Goal: Transaction & Acquisition: Book appointment/travel/reservation

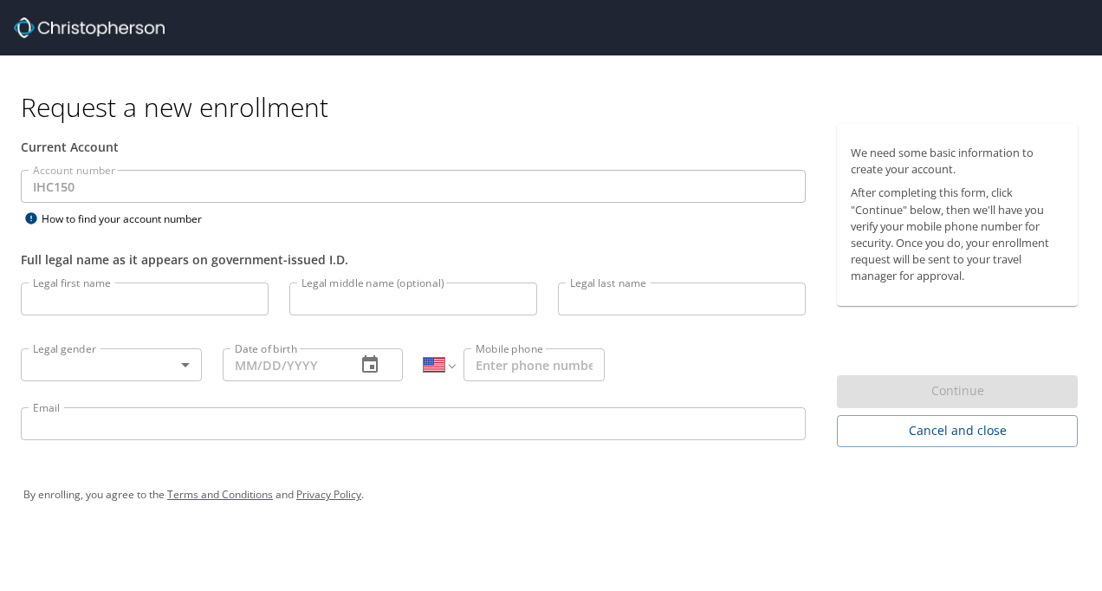
select select "US"
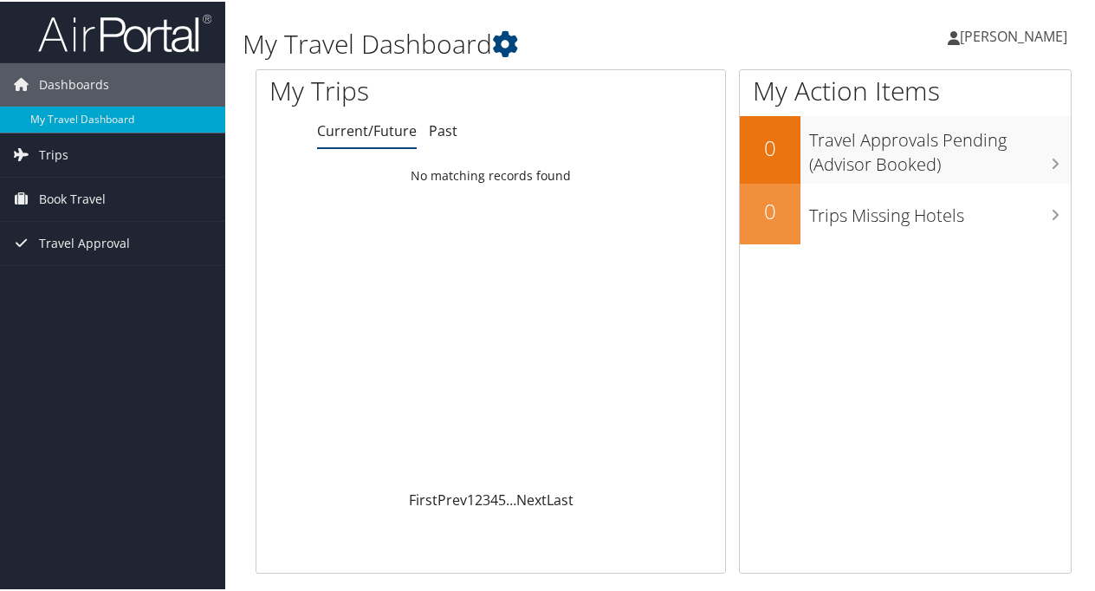
click at [82, 191] on span "Book Travel" at bounding box center [72, 197] width 67 height 43
click at [79, 284] on link "Book/Manage Online Trips" at bounding box center [112, 284] width 225 height 26
click at [52, 194] on span "Book Travel" at bounding box center [72, 197] width 67 height 43
click at [52, 284] on link "Book/Manage Online Trips" at bounding box center [112, 284] width 225 height 26
click at [55, 194] on span "Book Travel" at bounding box center [72, 197] width 67 height 43
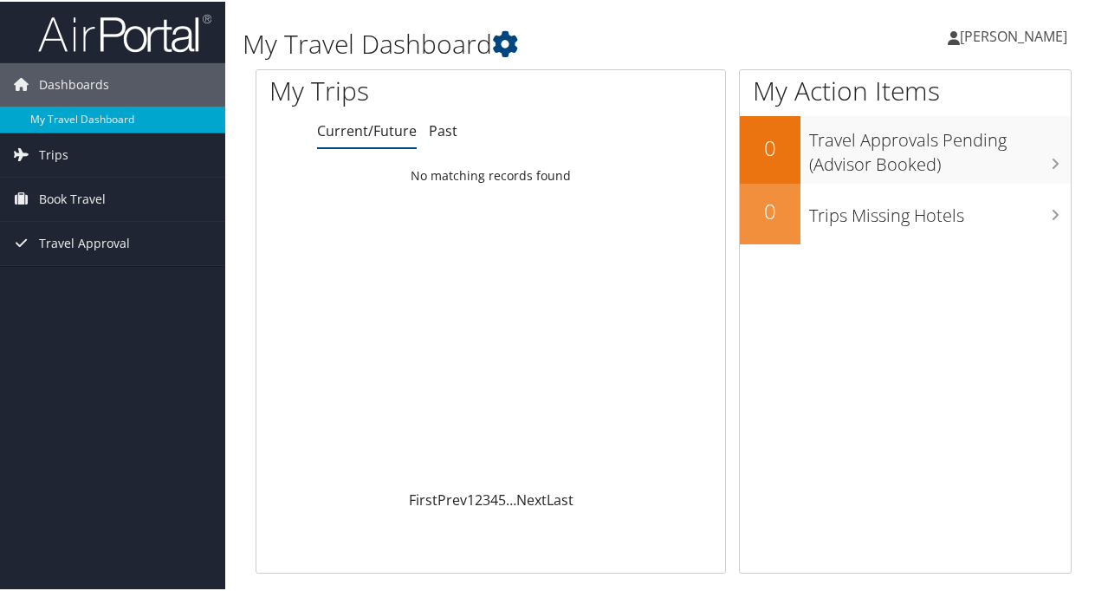
click at [390, 314] on div "Loading... No matching records found" at bounding box center [490, 323] width 469 height 329
click at [88, 193] on span "Book Travel" at bounding box center [72, 197] width 67 height 43
click at [81, 282] on link "Book/Manage Online Trips" at bounding box center [112, 284] width 225 height 26
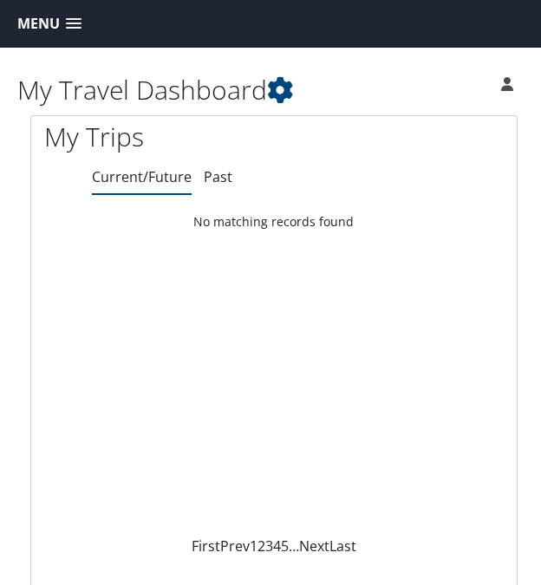
click at [71, 26] on span at bounding box center [74, 24] width 16 height 12
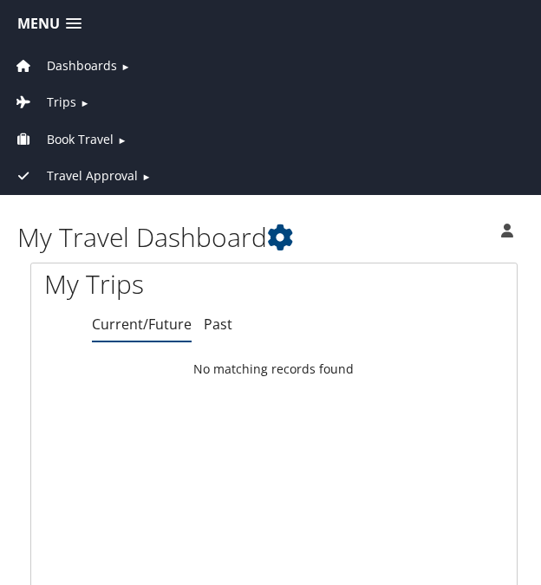
click at [68, 138] on span "Book Travel" at bounding box center [80, 139] width 67 height 19
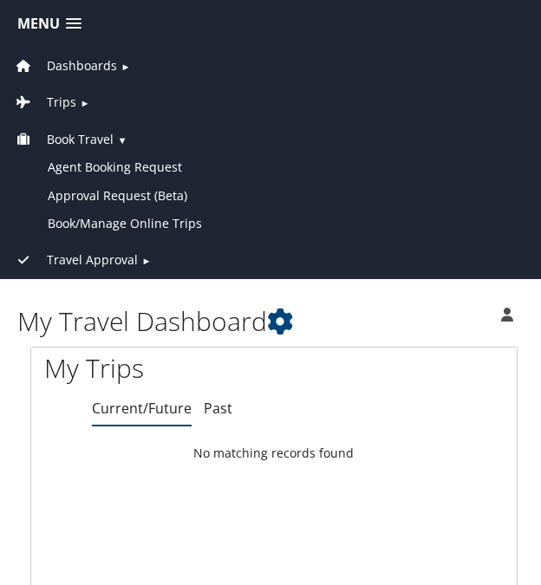
click at [87, 223] on link "Book/Manage Online Trips" at bounding box center [273, 224] width 539 height 28
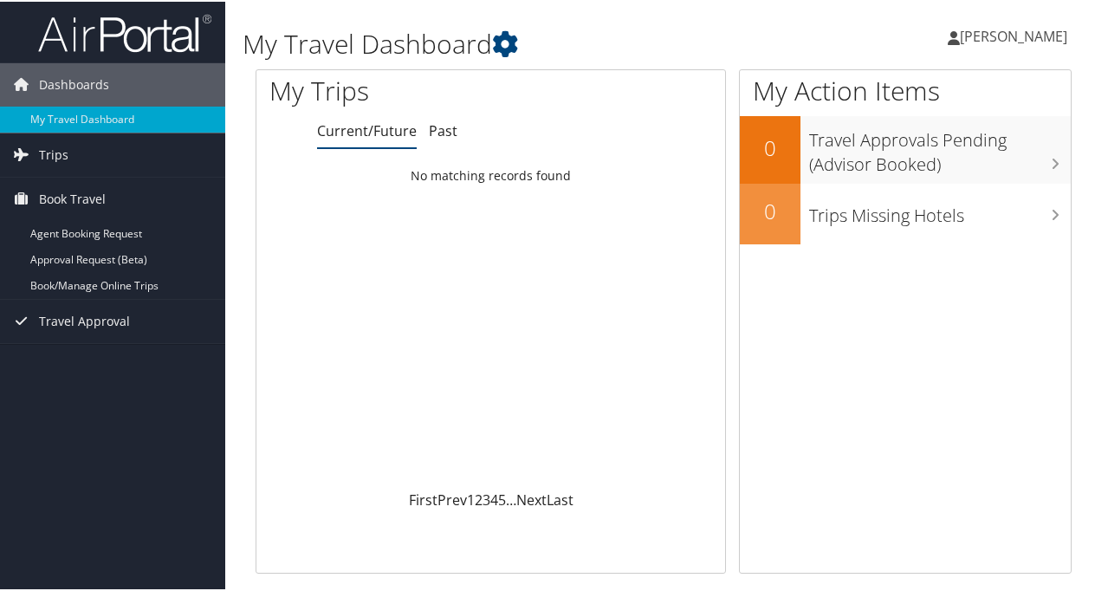
click at [81, 281] on link "Book/Manage Online Trips" at bounding box center [112, 284] width 225 height 26
click at [986, 36] on span "[PERSON_NAME]" at bounding box center [1013, 34] width 107 height 19
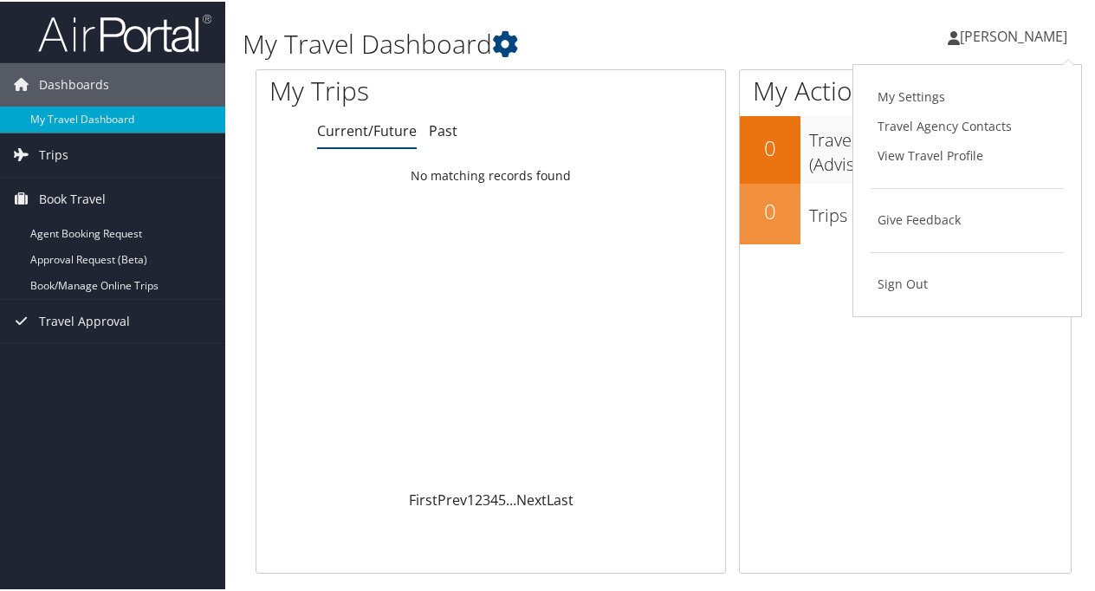
click at [120, 277] on link "Book/Manage Online Trips" at bounding box center [112, 284] width 225 height 26
